Goal: Information Seeking & Learning: Learn about a topic

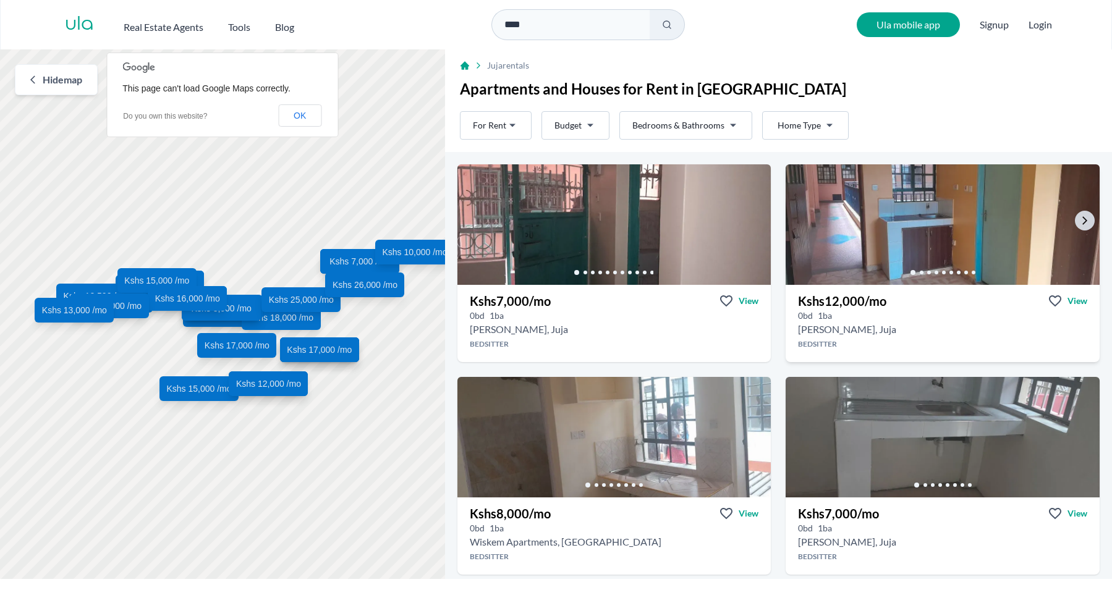
click at [920, 243] on img at bounding box center [942, 224] width 329 height 127
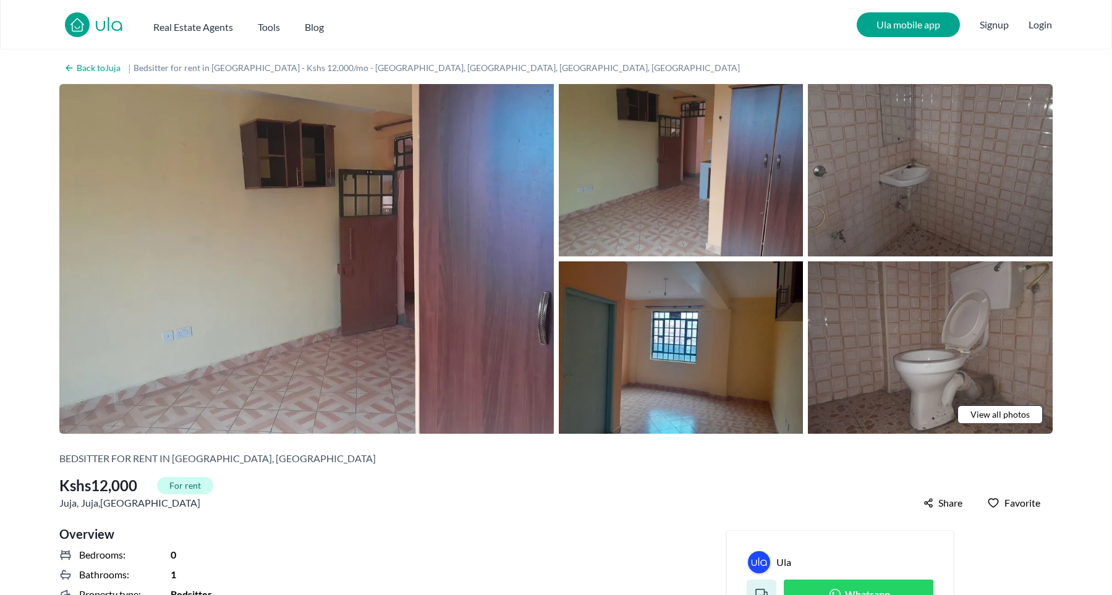
click at [617, 205] on img at bounding box center [681, 170] width 245 height 172
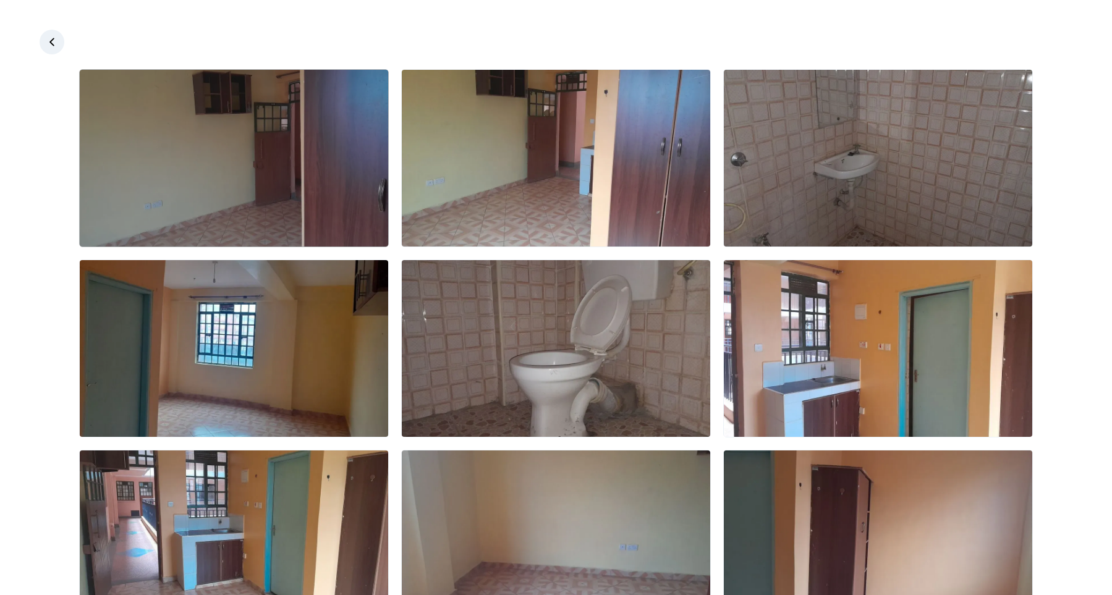
click at [331, 226] on img at bounding box center [234, 158] width 308 height 177
